Goal: Find specific page/section: Find specific page/section

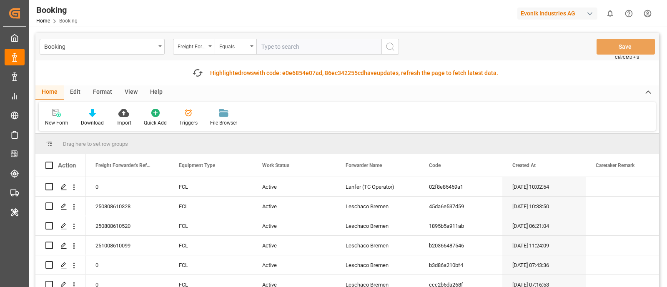
click at [647, 90] on icon at bounding box center [648, 93] width 9 height 10
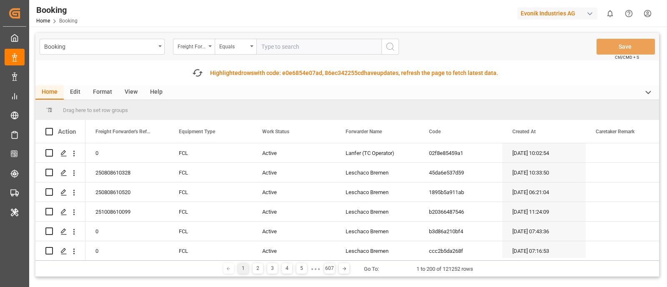
click at [647, 90] on icon at bounding box center [648, 93] width 9 height 10
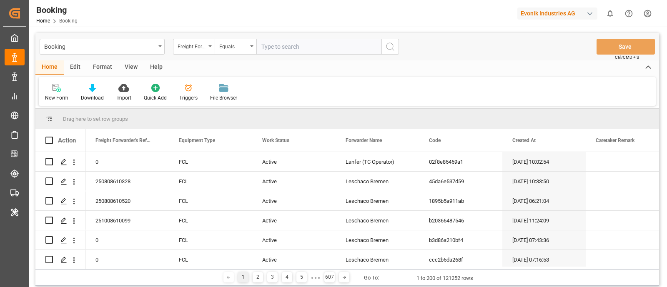
click at [70, 65] on div "Edit" at bounding box center [75, 67] width 23 height 14
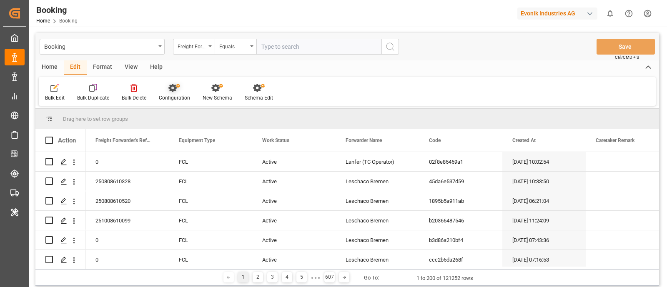
click at [173, 94] on div "Configuration" at bounding box center [175, 92] width 44 height 18
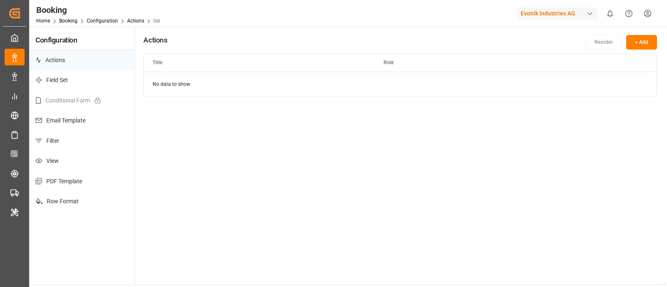
click at [94, 87] on p "Field Set" at bounding box center [81, 80] width 105 height 20
click at [97, 116] on p "Email Template" at bounding box center [81, 120] width 105 height 20
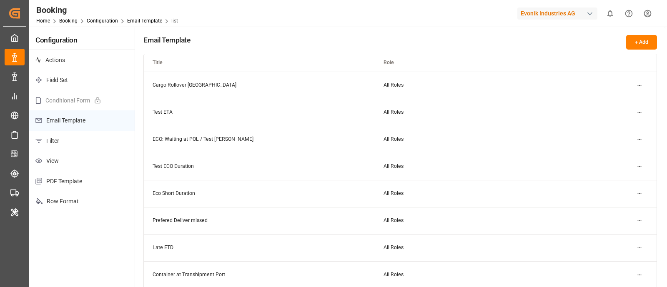
click at [99, 135] on p "Filter" at bounding box center [81, 141] width 105 height 20
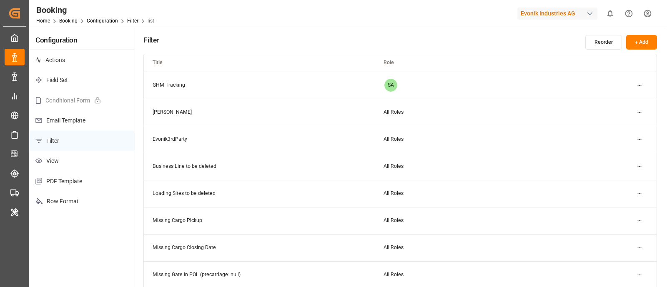
click at [98, 159] on p "View" at bounding box center [81, 161] width 105 height 20
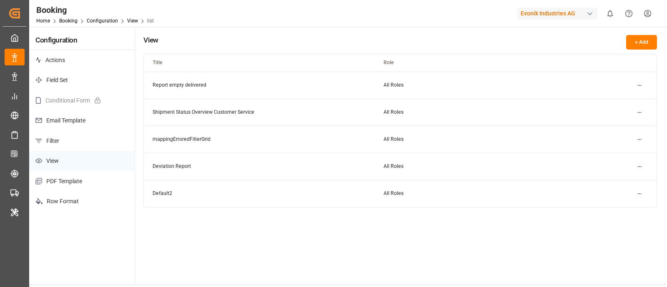
click at [100, 179] on p "PDF Template" at bounding box center [81, 181] width 105 height 20
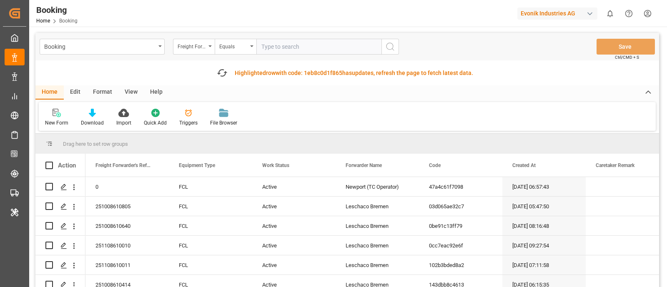
click at [648, 90] on icon at bounding box center [648, 93] width 9 height 10
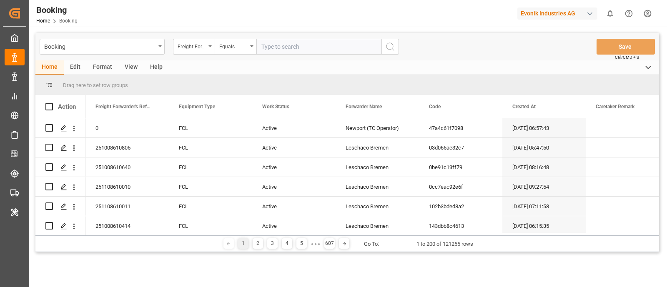
click at [597, 10] on div "Evonik Industries AG" at bounding box center [557, 14] width 80 height 12
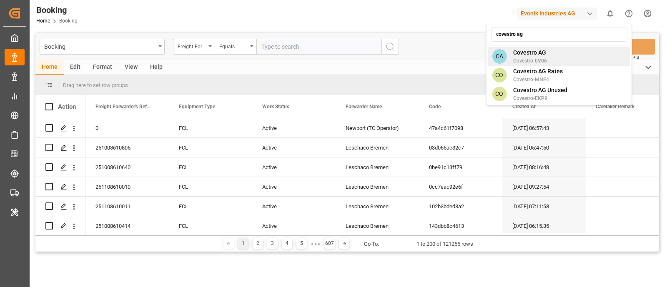
type input "covestro ag"
click at [574, 50] on div "CA Covestro AG Covestro-0V06" at bounding box center [559, 56] width 142 height 19
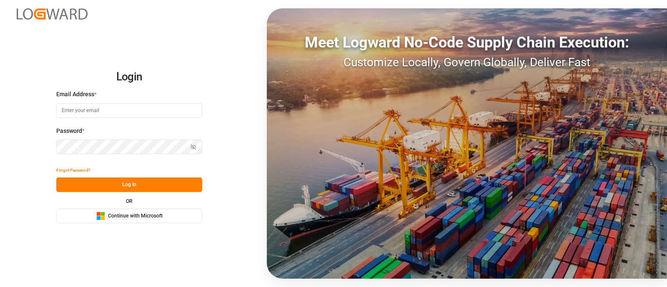
click at [154, 213] on span "Continue with Microsoft" at bounding box center [135, 217] width 55 height 8
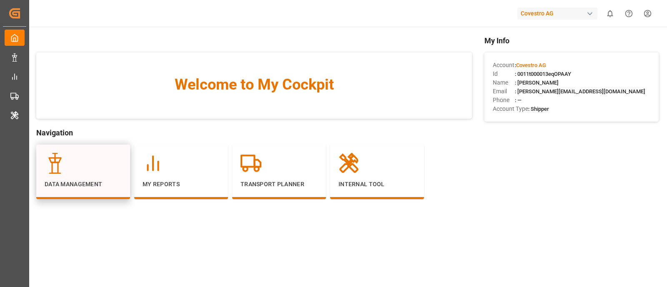
click at [103, 166] on div at bounding box center [83, 163] width 77 height 21
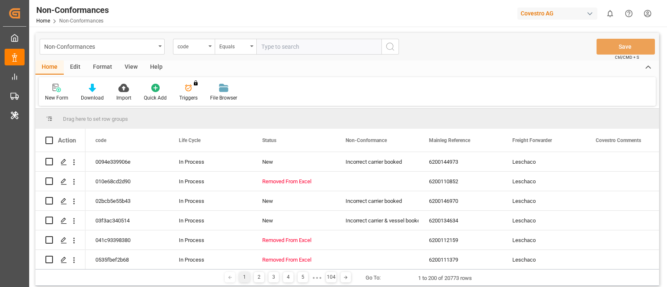
click at [644, 70] on icon at bounding box center [648, 68] width 9 height 10
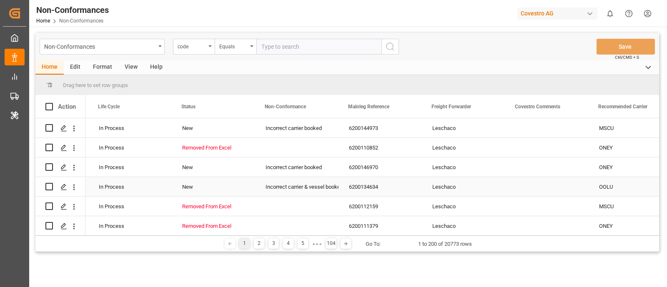
scroll to position [0, 81]
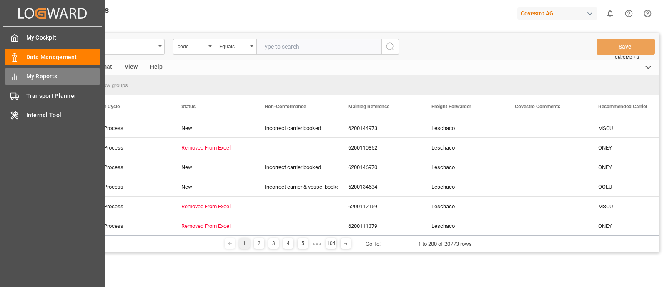
click at [45, 78] on span "My Reports" at bounding box center [63, 76] width 75 height 9
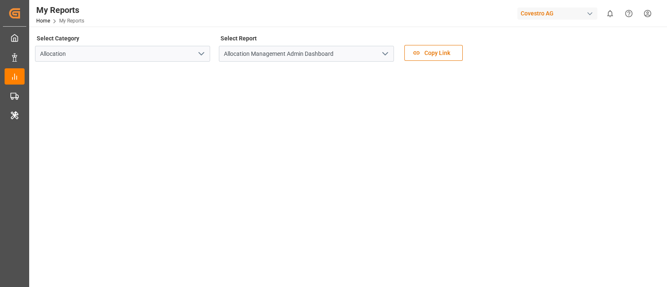
click at [197, 51] on icon "open menu" at bounding box center [201, 54] width 10 height 10
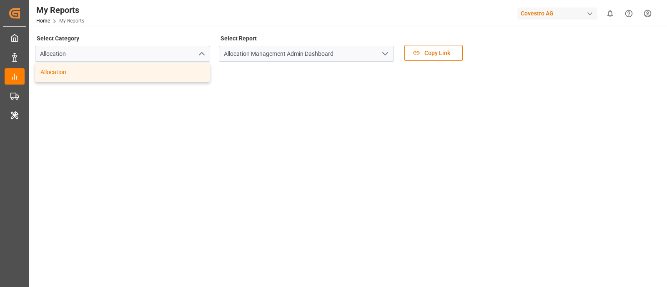
click at [387, 58] on icon "open menu" at bounding box center [385, 54] width 10 height 10
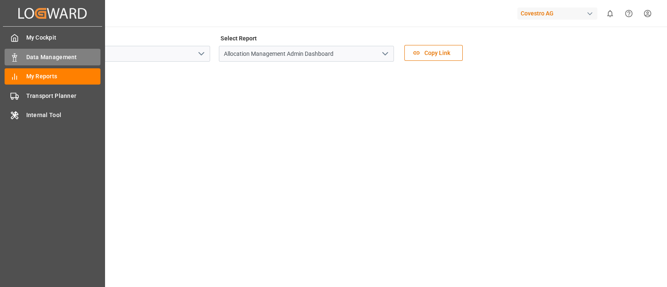
click at [63, 51] on div "Data Management Data Management" at bounding box center [53, 57] width 96 height 16
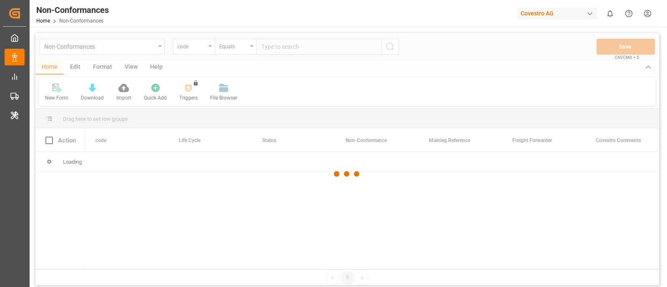
click at [159, 45] on div at bounding box center [347, 174] width 624 height 282
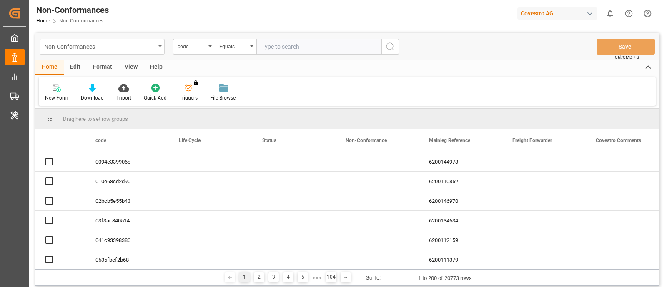
click at [159, 48] on div "Non-Conformances" at bounding box center [102, 47] width 125 height 16
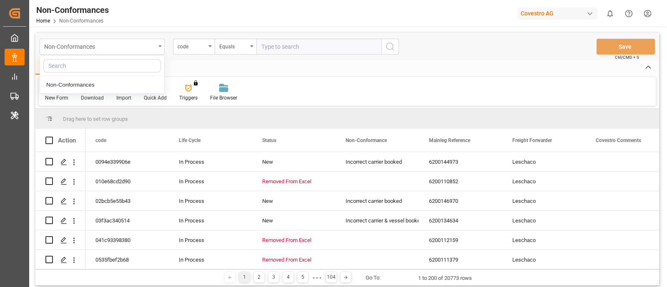
click at [159, 48] on div "Non-Conformances" at bounding box center [102, 47] width 125 height 16
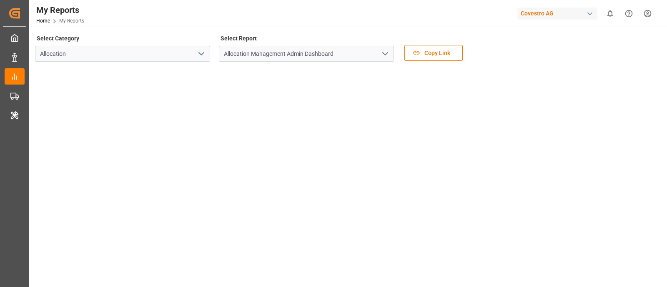
click at [201, 54] on polyline "open menu" at bounding box center [201, 54] width 5 height 3
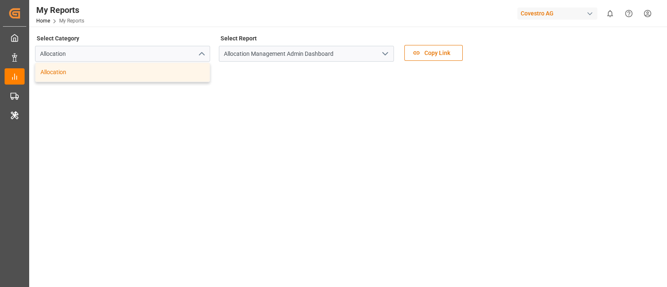
click at [201, 54] on icon "close menu" at bounding box center [201, 54] width 10 height 10
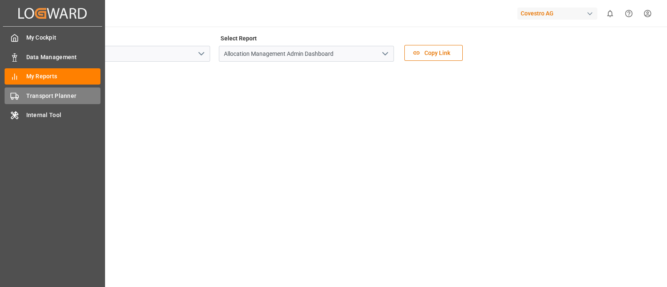
click at [53, 93] on span "Transport Planner" at bounding box center [63, 96] width 75 height 9
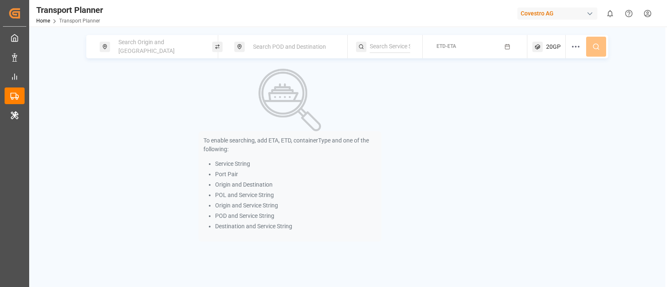
click at [546, 15] on div "Covestro AG" at bounding box center [557, 14] width 80 height 12
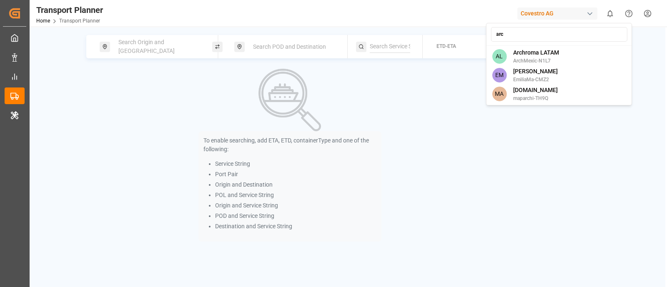
type input "arch"
